Goal: Communication & Community: Answer question/provide support

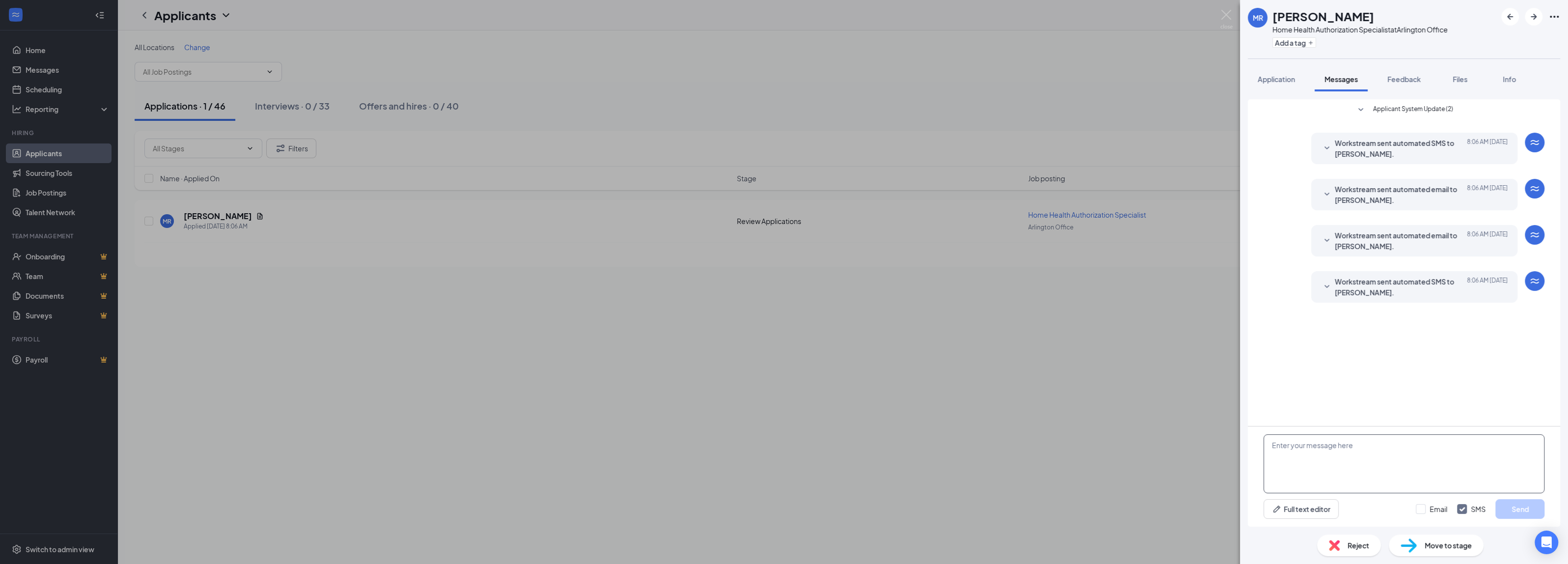
click at [1325, 452] on textarea at bounding box center [1404, 464] width 281 height 59
click at [1348, 455] on textarea "Hello [PERSON_NAME]," at bounding box center [1404, 464] width 281 height 59
click at [1292, 463] on textarea "Hello [PERSON_NAME]," at bounding box center [1404, 464] width 281 height 59
paste textarea "Hi [Candidate’s Name], Thank you for taking the time to speak with us [DATE] re…"
drag, startPoint x: 1353, startPoint y: 468, endPoint x: 1259, endPoint y: 460, distance: 94.3
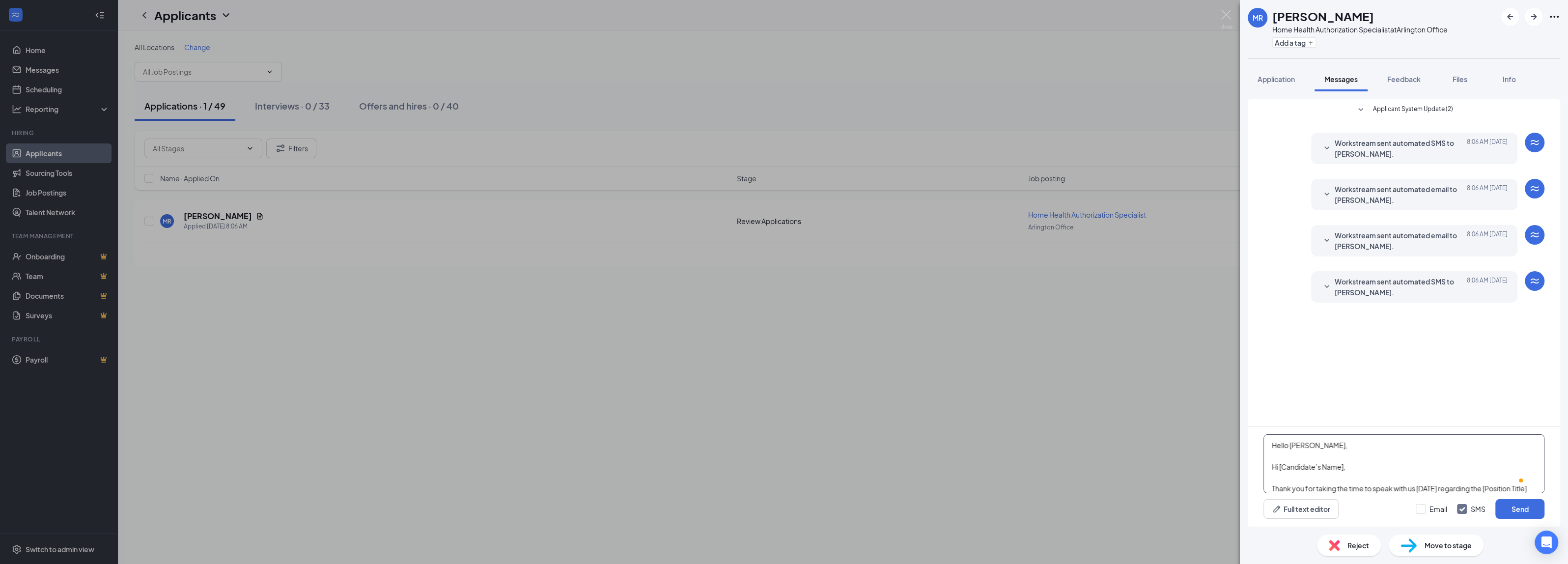
click at [1259, 460] on div "Hello [PERSON_NAME], Hi [Candidate’s Name], Thank you for taking the time to sp…" at bounding box center [1404, 476] width 312 height 100
drag, startPoint x: 1287, startPoint y: 478, endPoint x: 1482, endPoint y: 470, distance: 195.2
click at [1482, 470] on textarea "Hello [PERSON_NAME], Thank you for taking the time to speak with us [DATE] rega…" at bounding box center [1404, 464] width 281 height 59
drag, startPoint x: 1497, startPoint y: 470, endPoint x: 1437, endPoint y: 465, distance: 60.2
click at [1437, 465] on textarea "Hello [PERSON_NAME], Thank you for taking the time to speak with us [DATE] rega…" at bounding box center [1404, 464] width 281 height 59
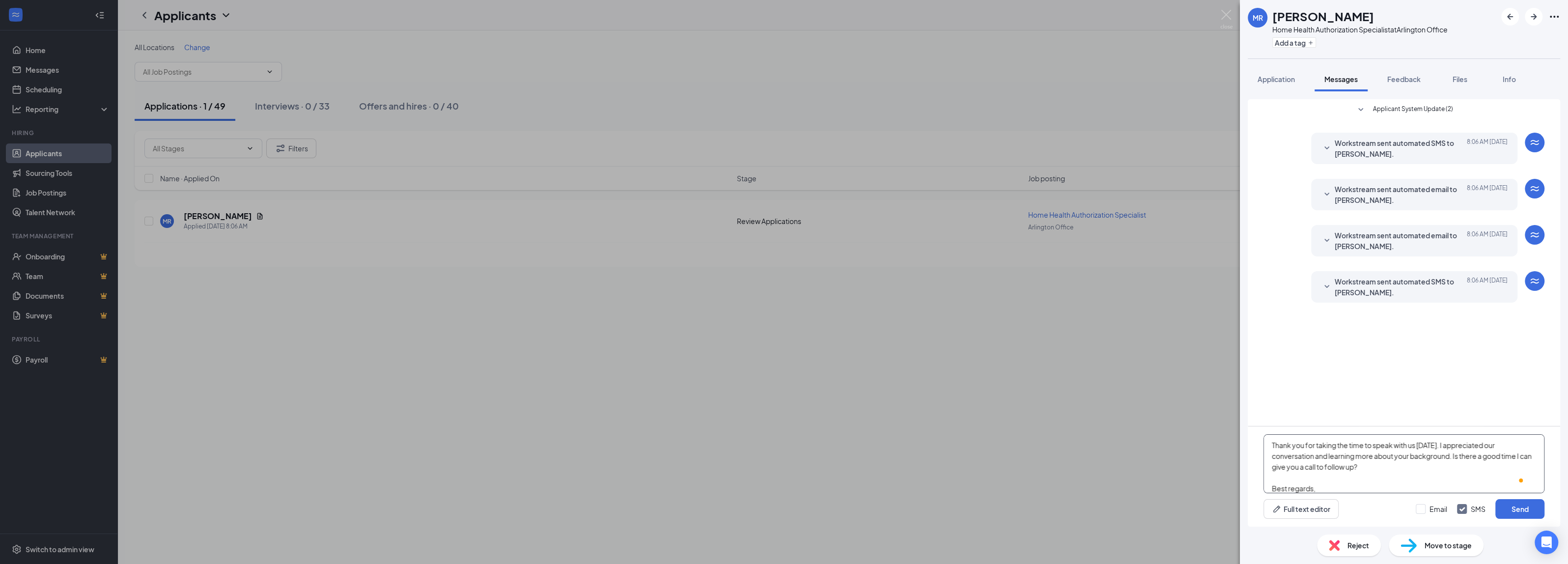
scroll to position [22, 0]
type textarea "Hello [PERSON_NAME], Thank you for taking the time to speak with us [DATE]. I a…"
click at [1446, 510] on input "Email" at bounding box center [1432, 509] width 32 height 10
checkbox input "true"
click at [1509, 513] on button "Send" at bounding box center [1520, 509] width 49 height 19
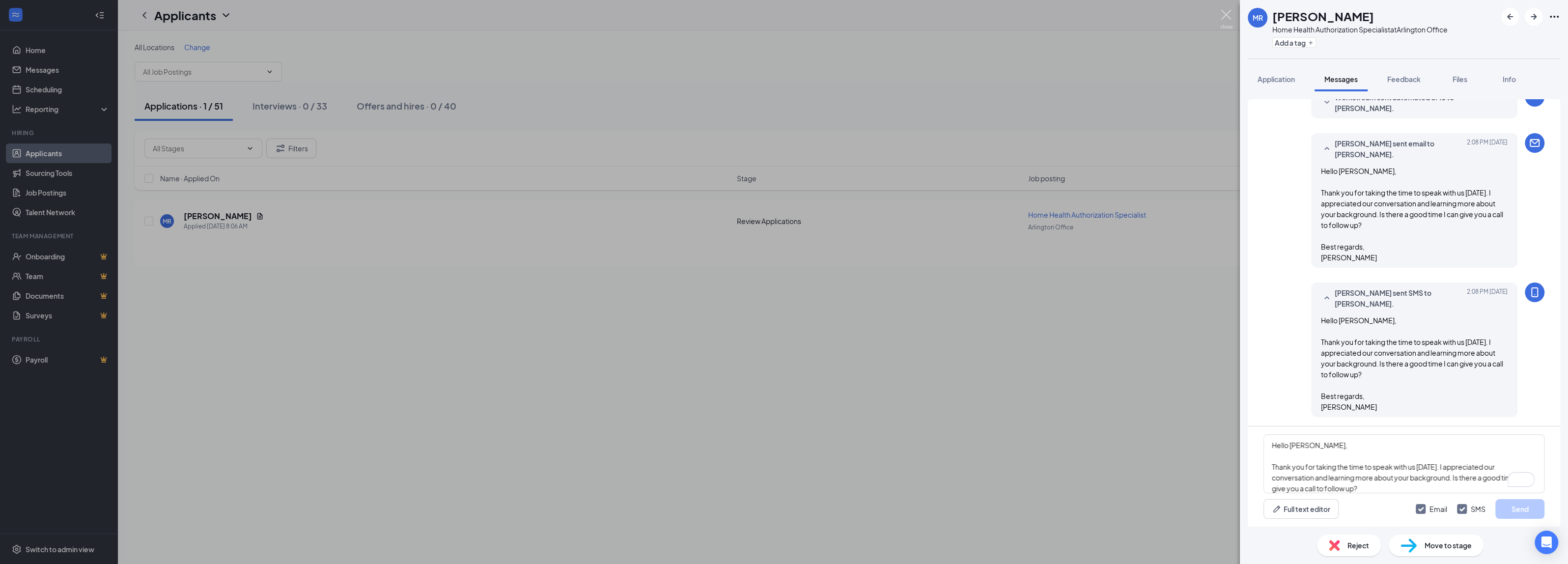
click at [1229, 12] on img at bounding box center [1227, 19] width 12 height 19
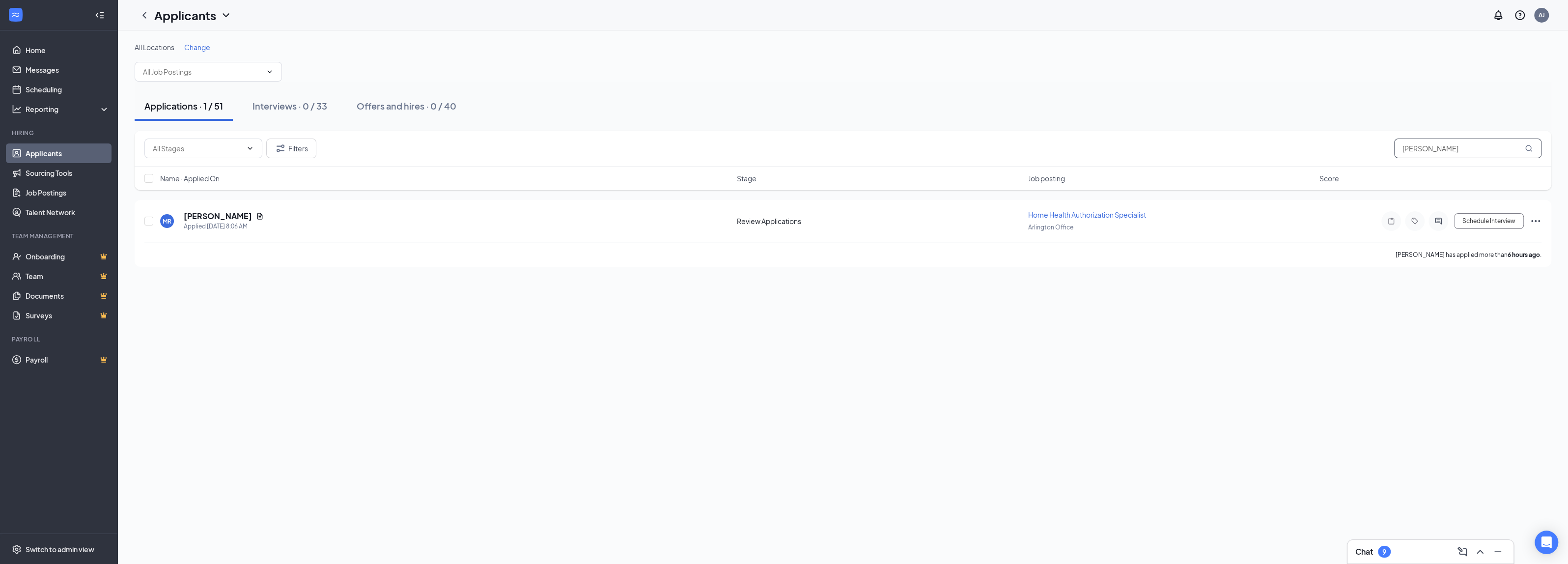
drag, startPoint x: 1427, startPoint y: 149, endPoint x: 1380, endPoint y: 136, distance: 48.8
click at [1380, 136] on div "Filters [PERSON_NAME]" at bounding box center [842, 149] width 1416 height 36
type input "[PERSON_NAME]"
click at [344, 105] on div "Applications · 0 / 51 Interviews · 0 / 33 Offers and hires · 1 / 40" at bounding box center [842, 106] width 1416 height 29
click at [427, 113] on button "Offers and hires · 1 / 40" at bounding box center [408, 106] width 116 height 29
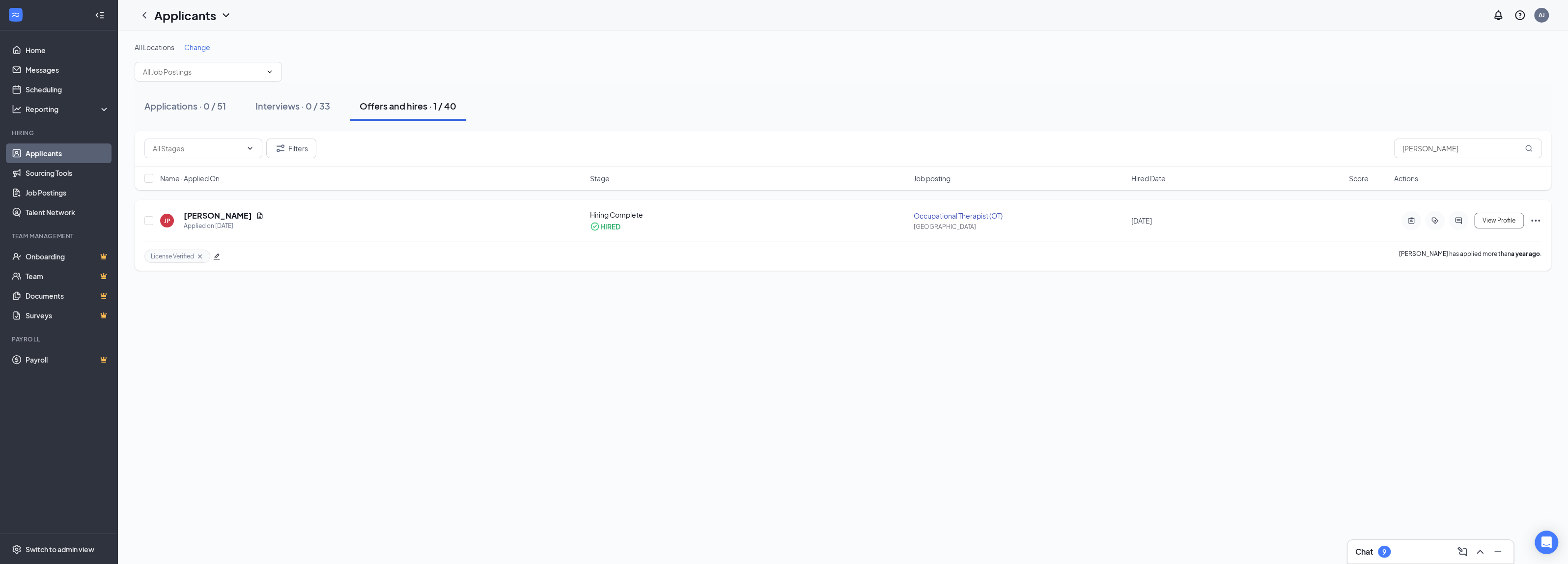
click at [1466, 228] on div at bounding box center [1435, 220] width 67 height 19
click at [1461, 222] on icon "ActiveChat" at bounding box center [1458, 220] width 6 height 6
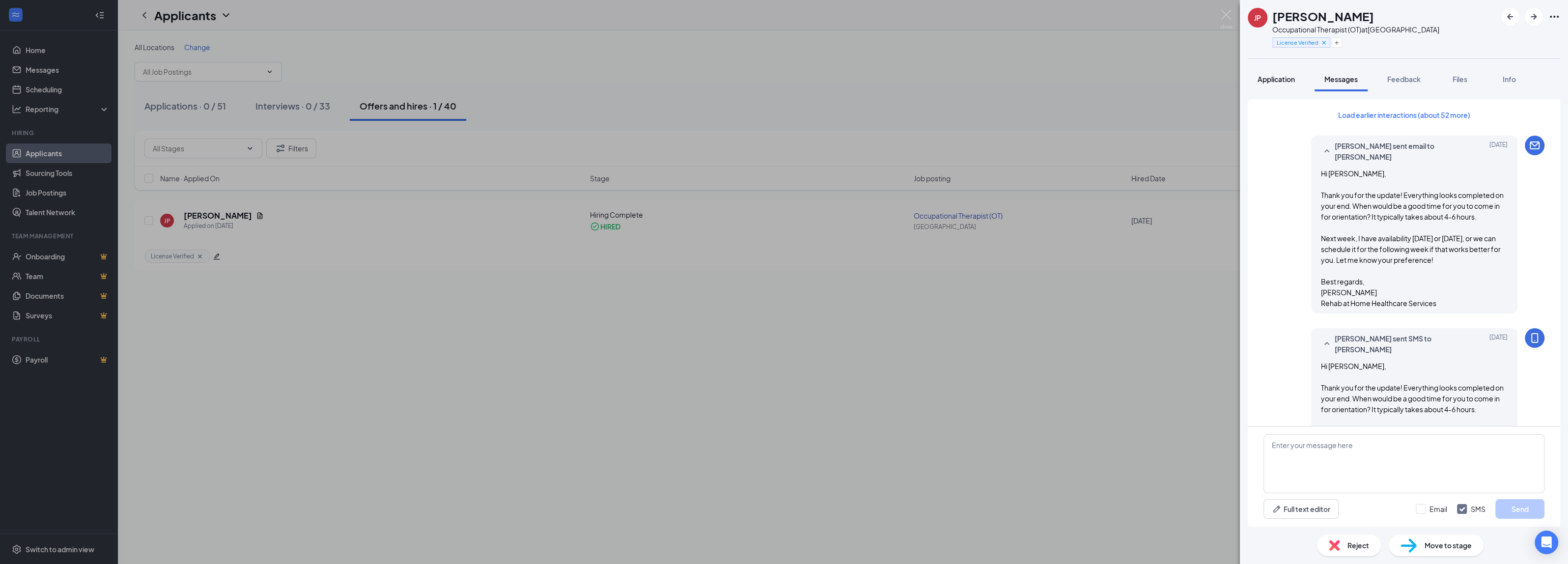
scroll to position [90, 0]
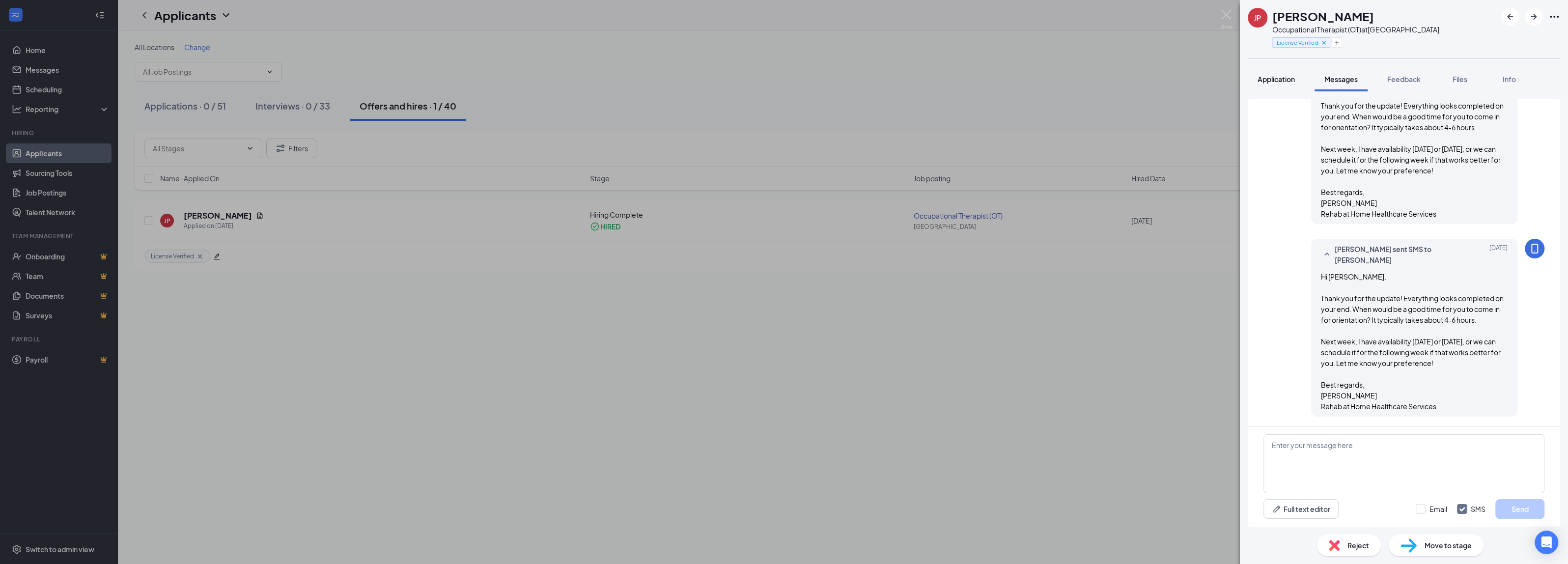
click at [1268, 75] on span "Application" at bounding box center [1276, 79] width 37 height 9
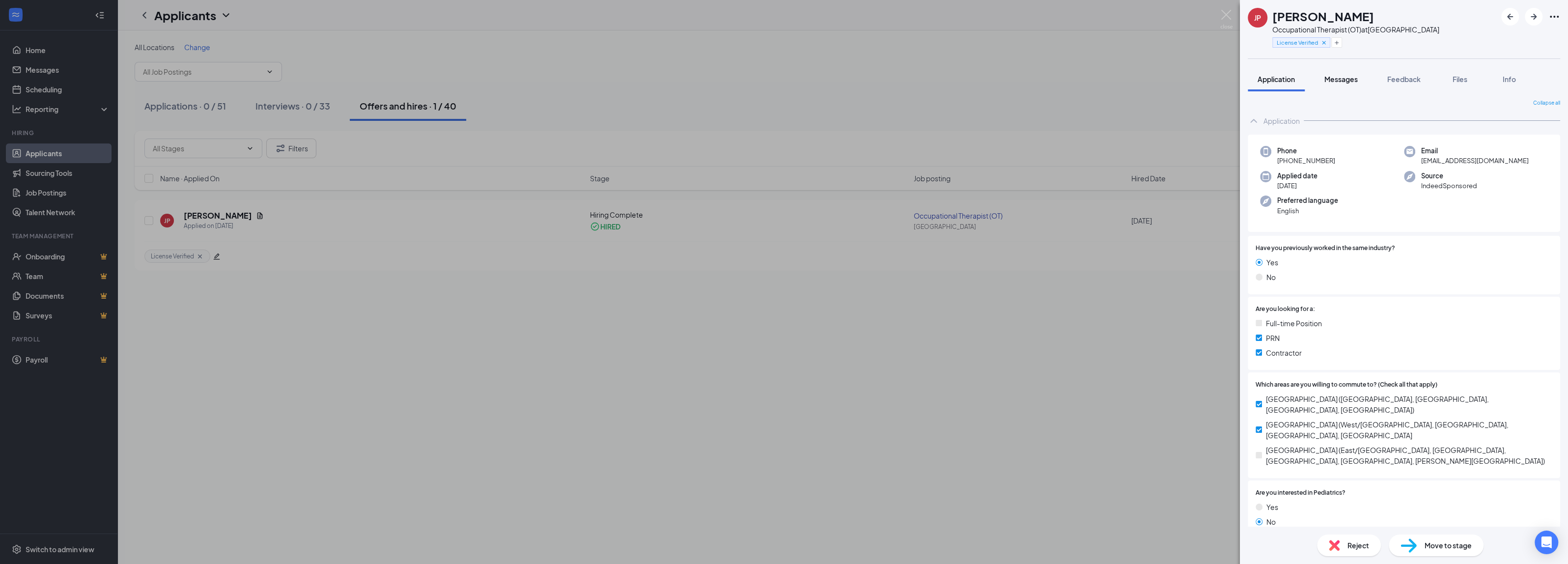
click at [1340, 81] on span "Messages" at bounding box center [1341, 79] width 33 height 9
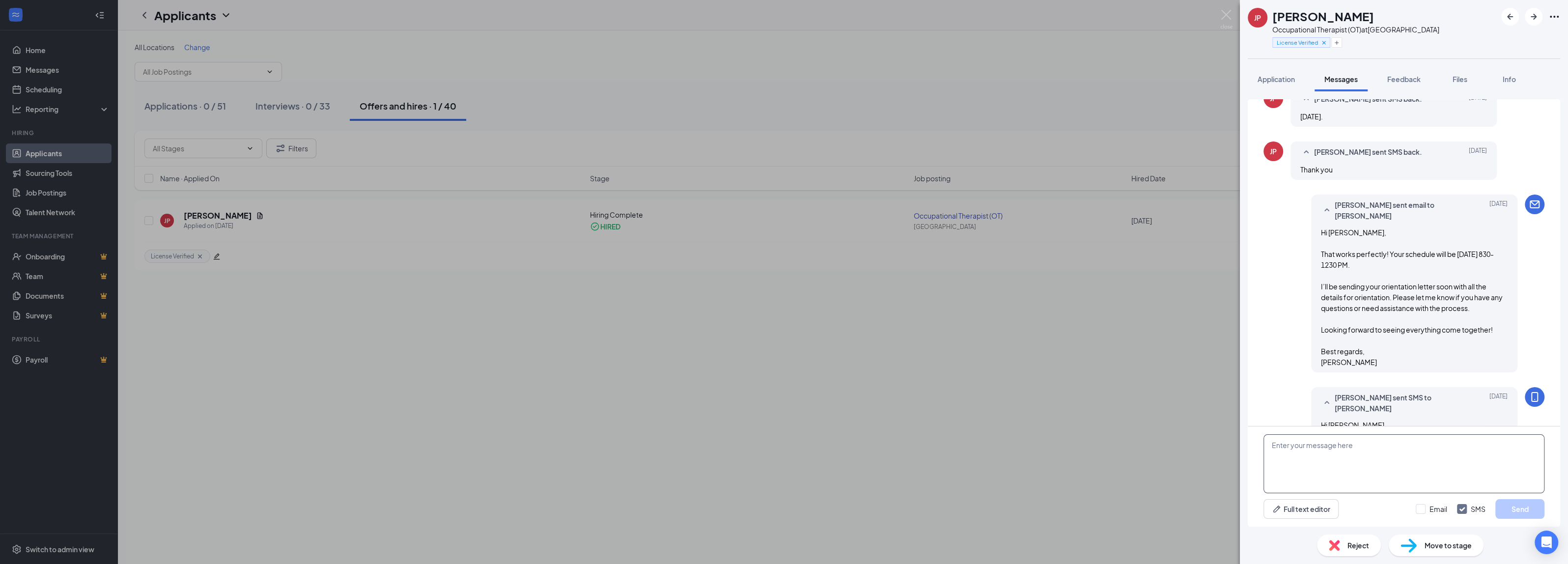
click at [1326, 462] on textarea at bounding box center [1404, 464] width 281 height 59
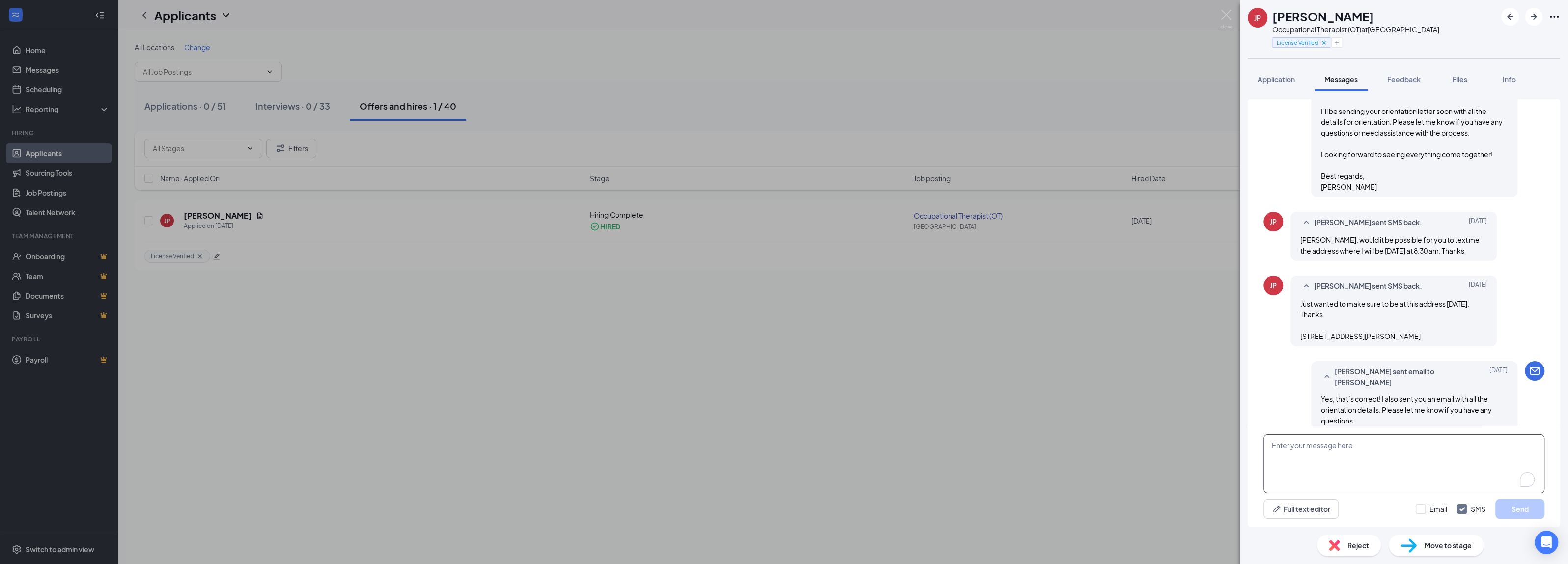
scroll to position [839, 0]
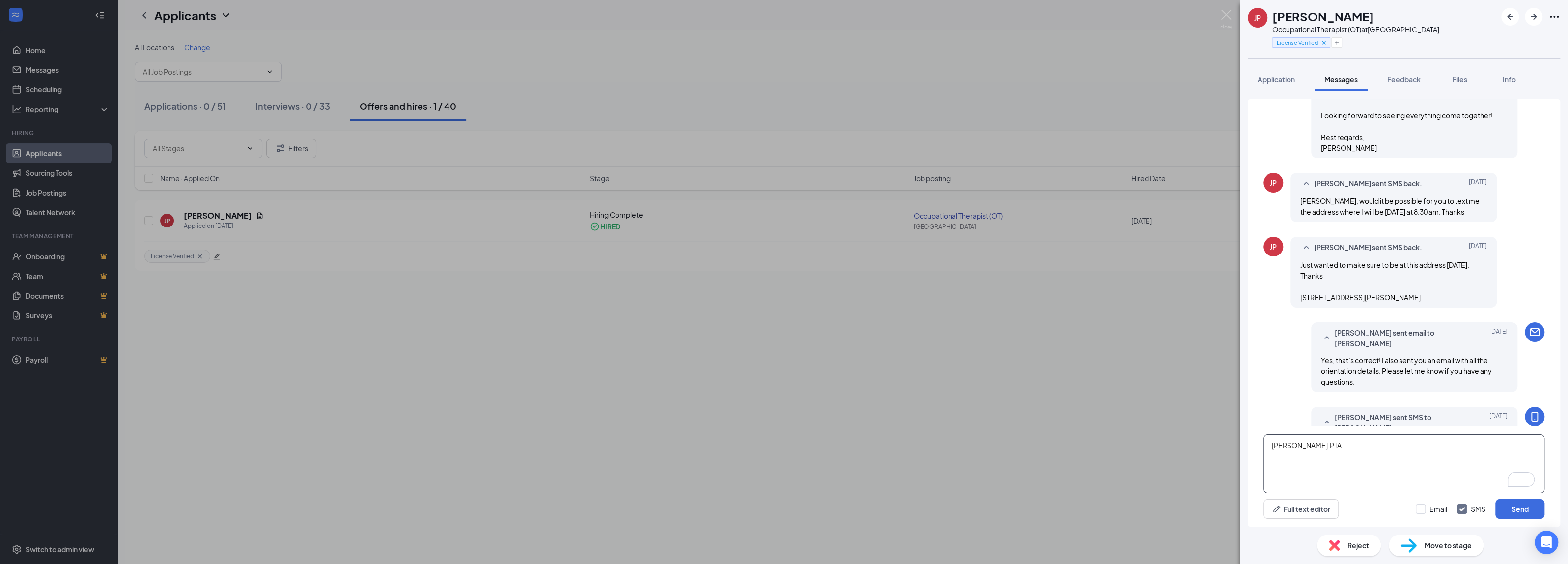
paste textarea "[PHONE_NUMBER]"
type textarea "[PERSON_NAME] PTA [PHONE_NUMBER]"
click at [1435, 510] on input "Email" at bounding box center [1432, 509] width 32 height 10
checkbox input "true"
click at [1493, 521] on div "[PERSON_NAME] PTA [PHONE_NUMBER] Full text editor Email SMS Send" at bounding box center [1404, 476] width 312 height 100
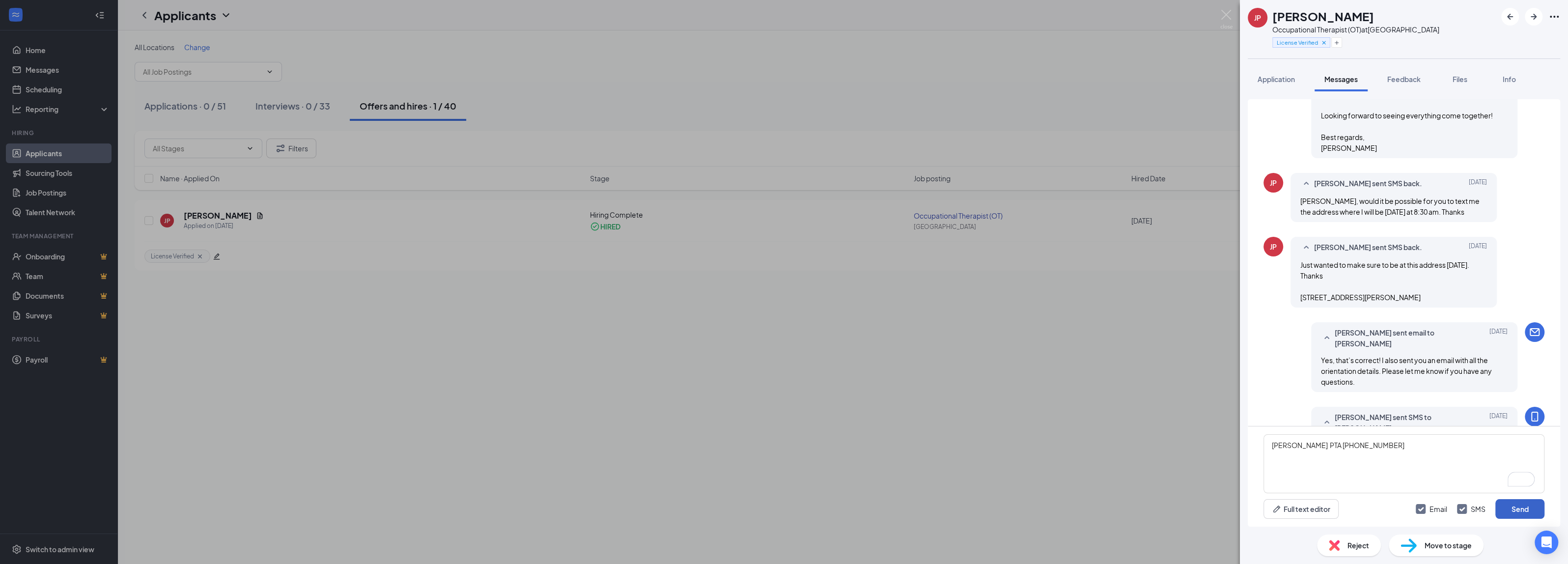
click at [1513, 508] on button "Send" at bounding box center [1520, 509] width 49 height 19
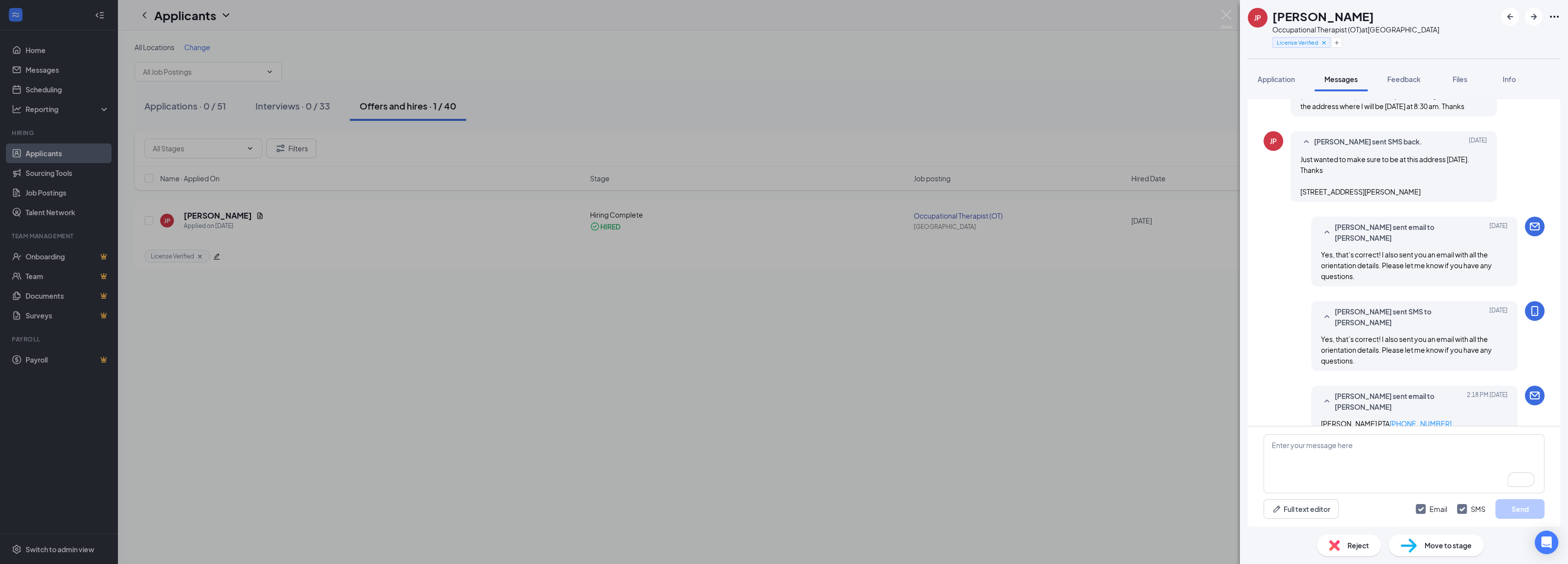
scroll to position [946, 0]
